Goal: Information Seeking & Learning: Learn about a topic

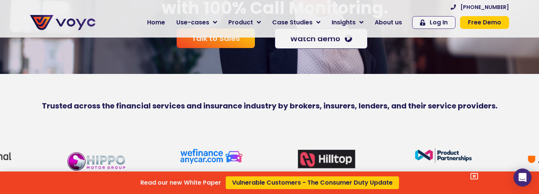
scroll to position [97, 0]
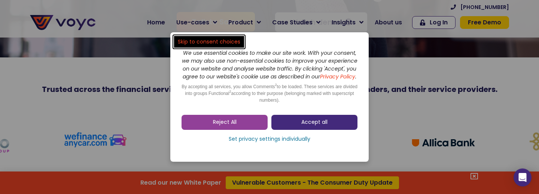
click at [289, 119] on link "Accept all" at bounding box center [314, 122] width 86 height 15
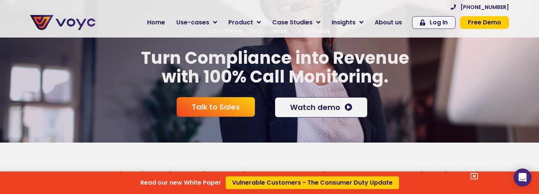
scroll to position [0, 0]
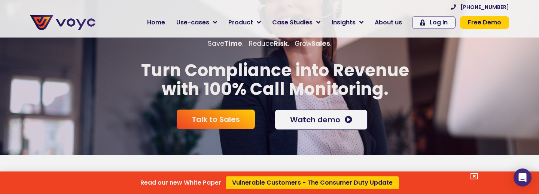
click at [474, 174] on icon at bounding box center [474, 175] width 7 height 7
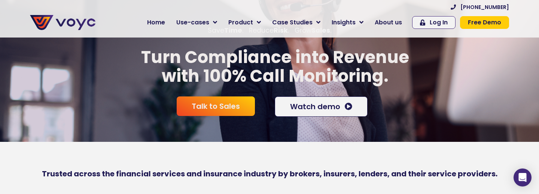
scroll to position [13, 0]
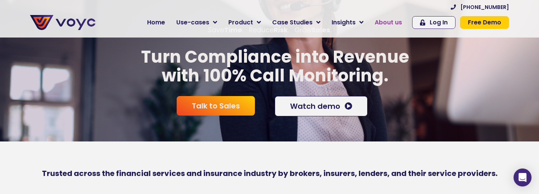
click at [378, 22] on span "About us" at bounding box center [388, 22] width 27 height 9
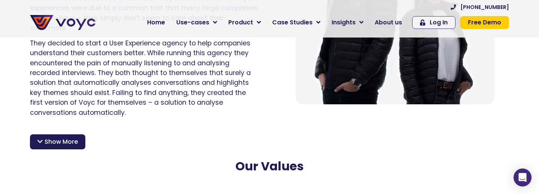
scroll to position [610, 0]
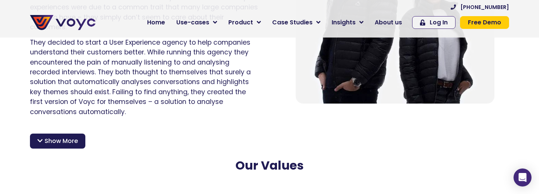
click at [49, 136] on span "Show More" at bounding box center [61, 140] width 33 height 9
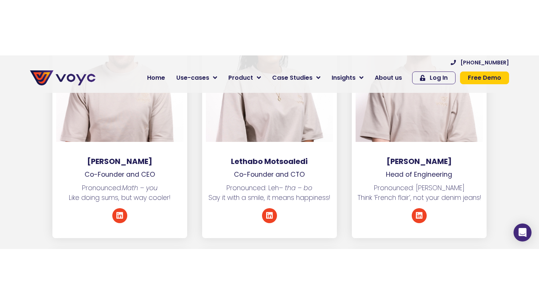
scroll to position [1313, 0]
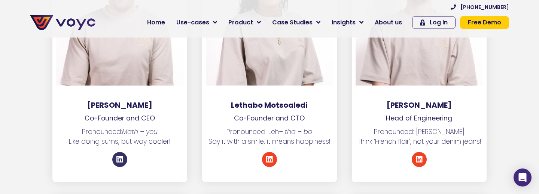
click at [122, 155] on icon at bounding box center [119, 158] width 7 height 7
